Goal: Task Accomplishment & Management: Manage account settings

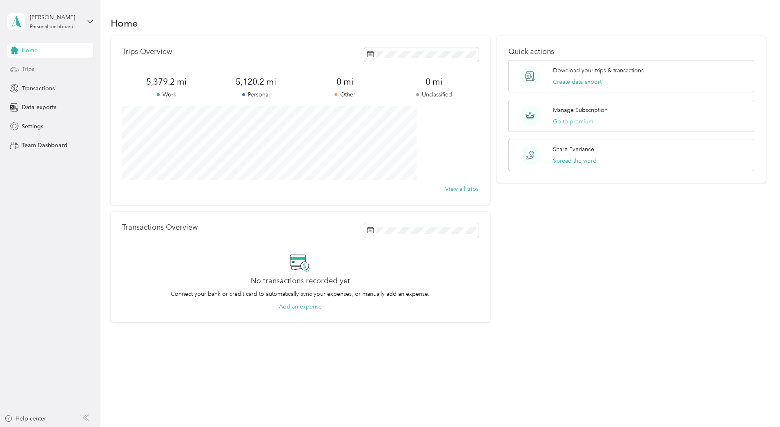
click at [33, 73] on span "Trips" at bounding box center [28, 69] width 13 height 9
